Goal: Information Seeking & Learning: Learn about a topic

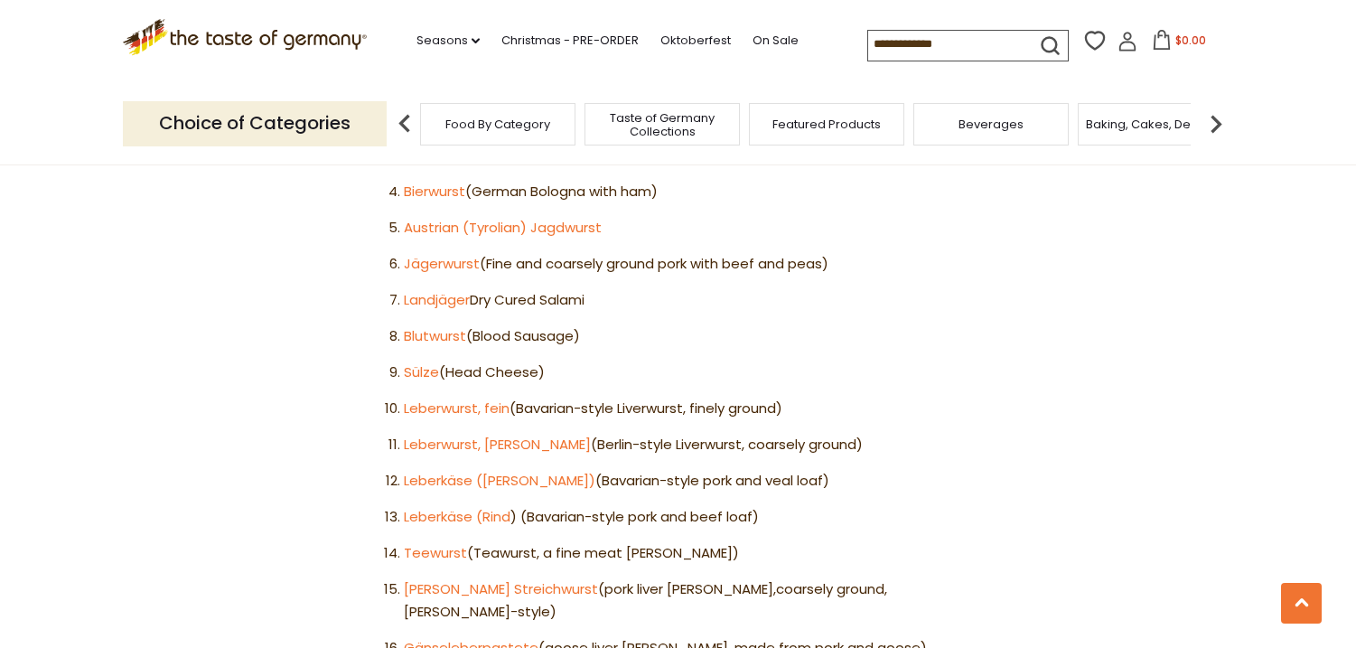
scroll to position [1054, 0]
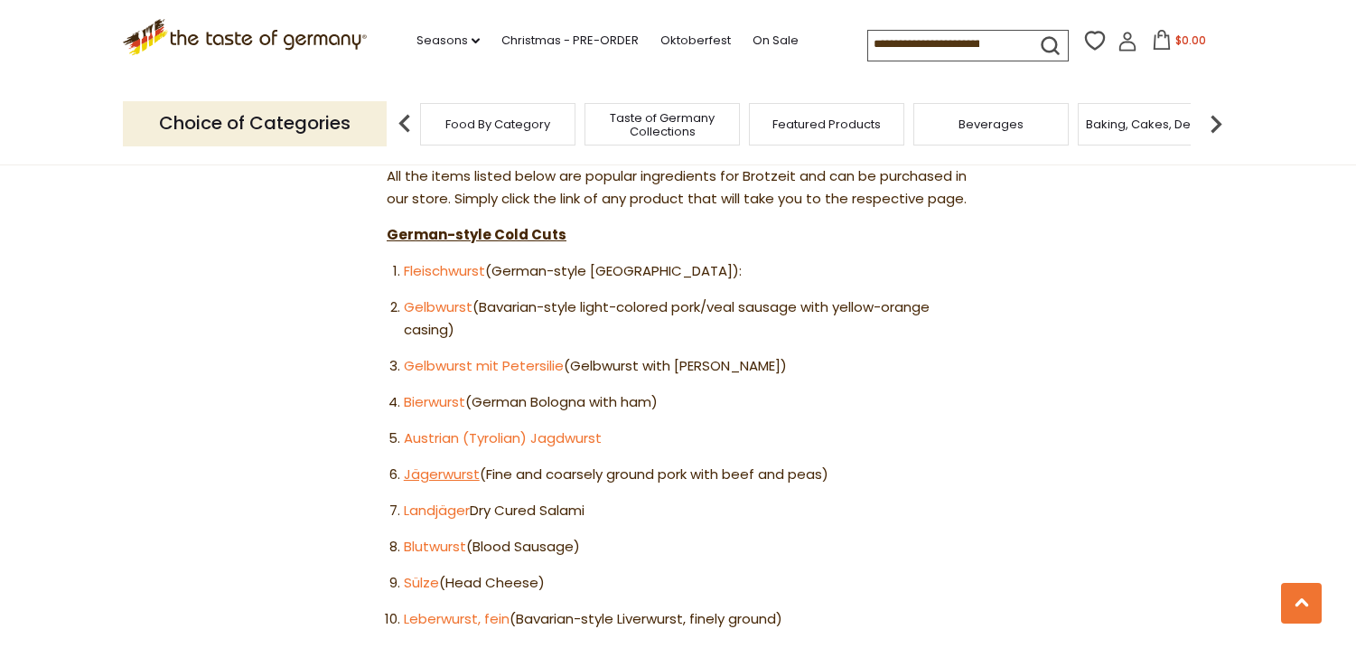
click at [427, 464] on link "Jägerwurst" at bounding box center [442, 473] width 76 height 19
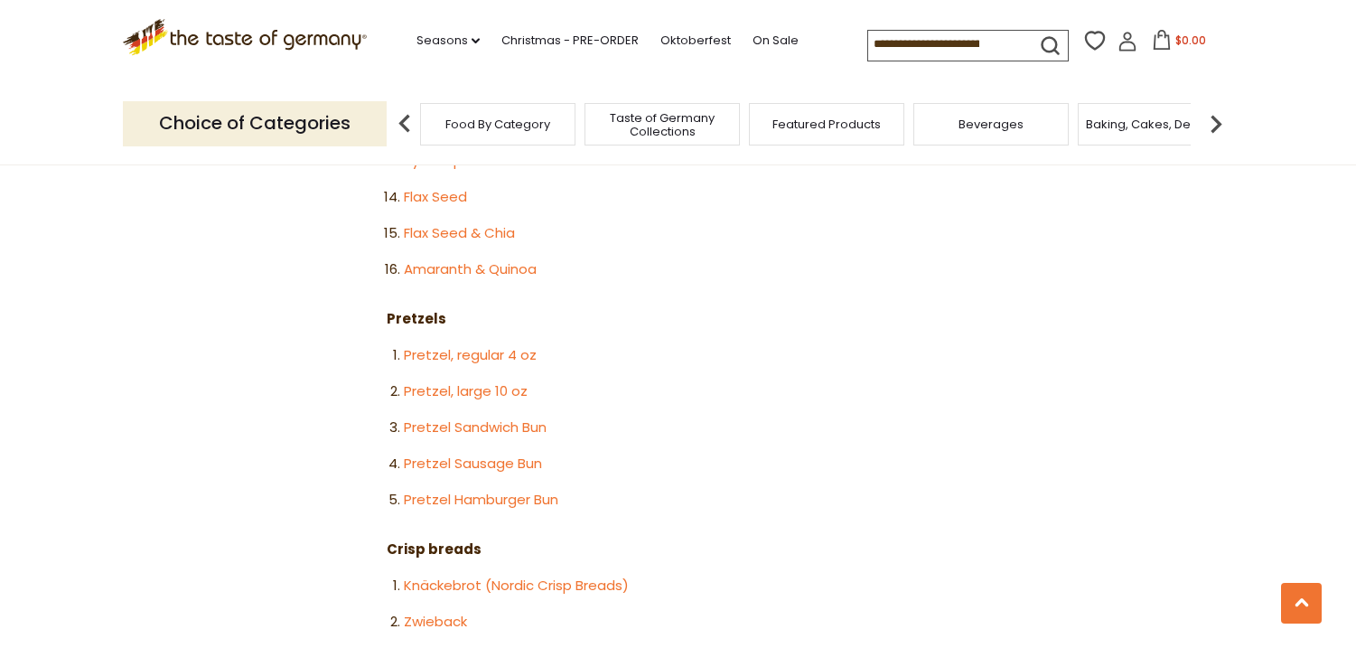
scroll to position [2529, 0]
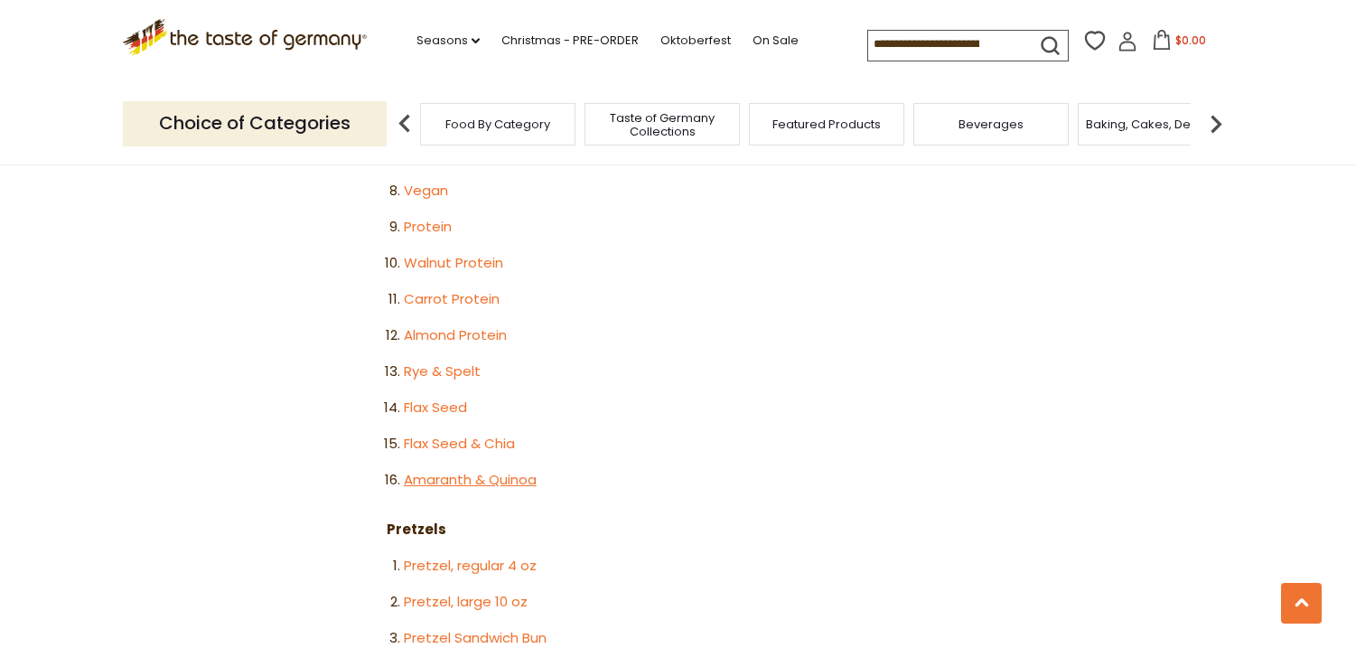
click at [462, 470] on link "Amaranth & Quinoa" at bounding box center [470, 479] width 133 height 19
click at [429, 361] on link "Rye & Spelt" at bounding box center [442, 370] width 77 height 19
